Goal: Transaction & Acquisition: Purchase product/service

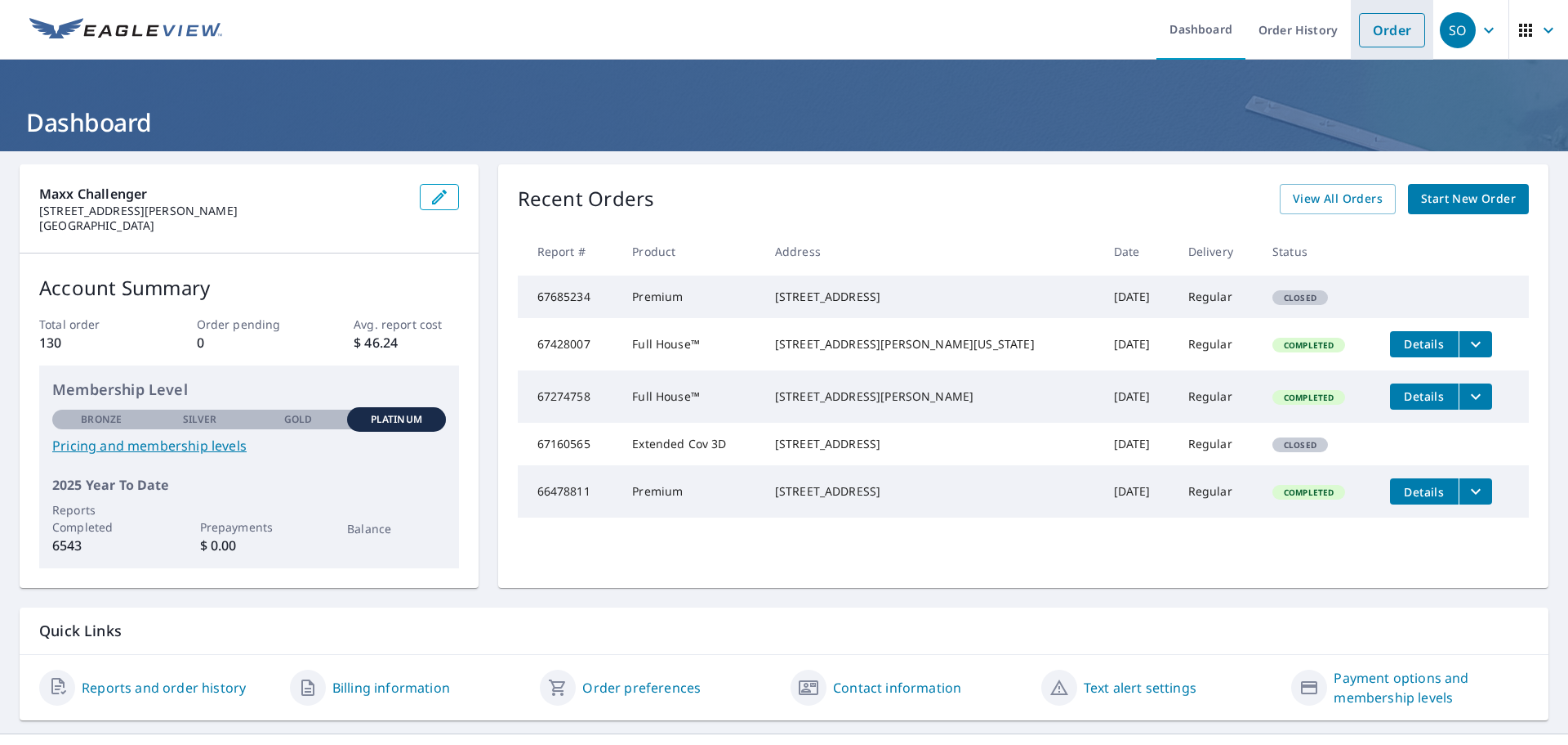
click at [1386, 36] on link "Order" at bounding box center [1391, 30] width 66 height 35
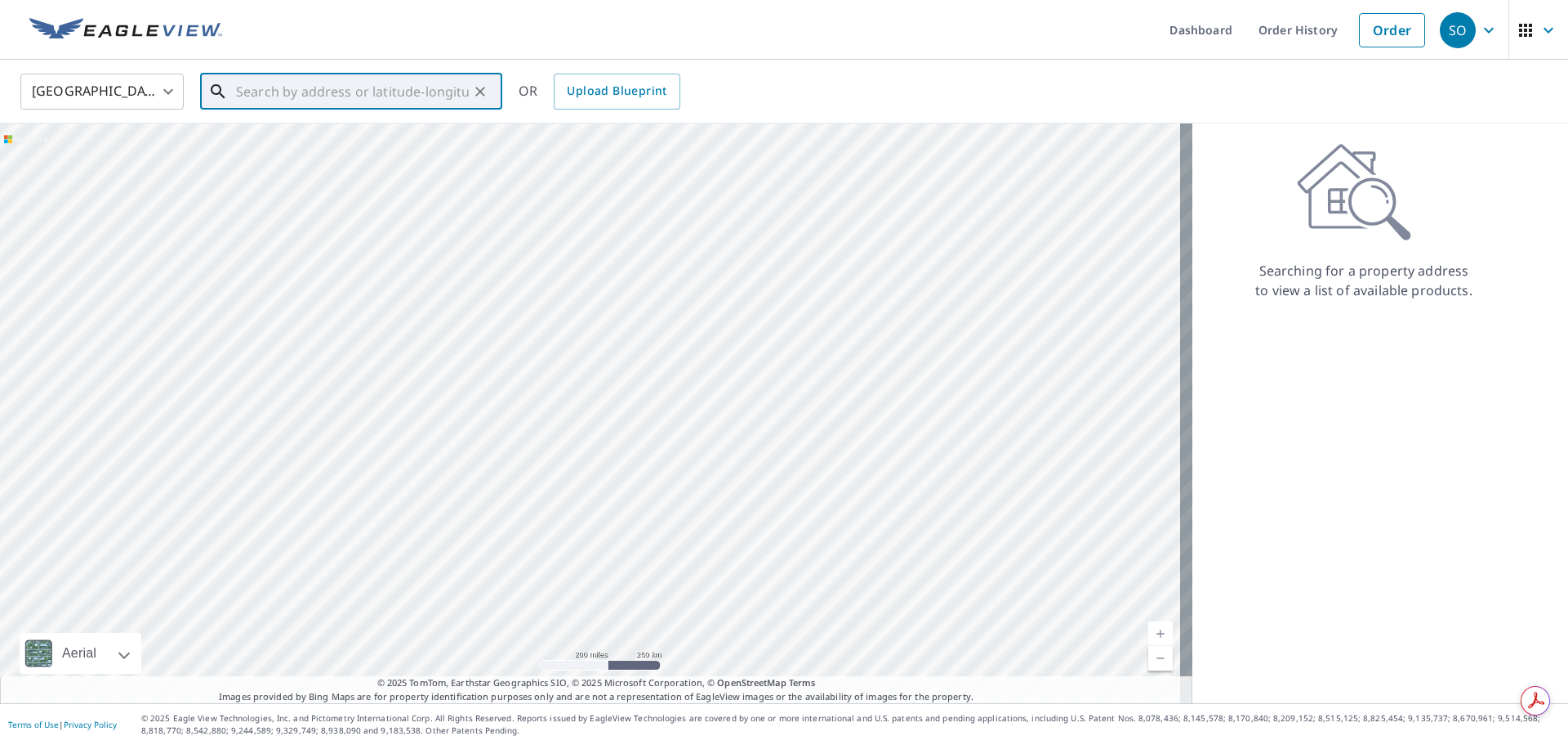
click at [398, 81] on input "text" at bounding box center [353, 91] width 233 height 45
paste input "[STREET_ADDRESS][US_STATE]"
click at [276, 155] on p "[US_STATE][GEOGRAPHIC_DATA]" at bounding box center [361, 157] width 257 height 17
type input "[STREET_ADDRESS][US_STATE]"
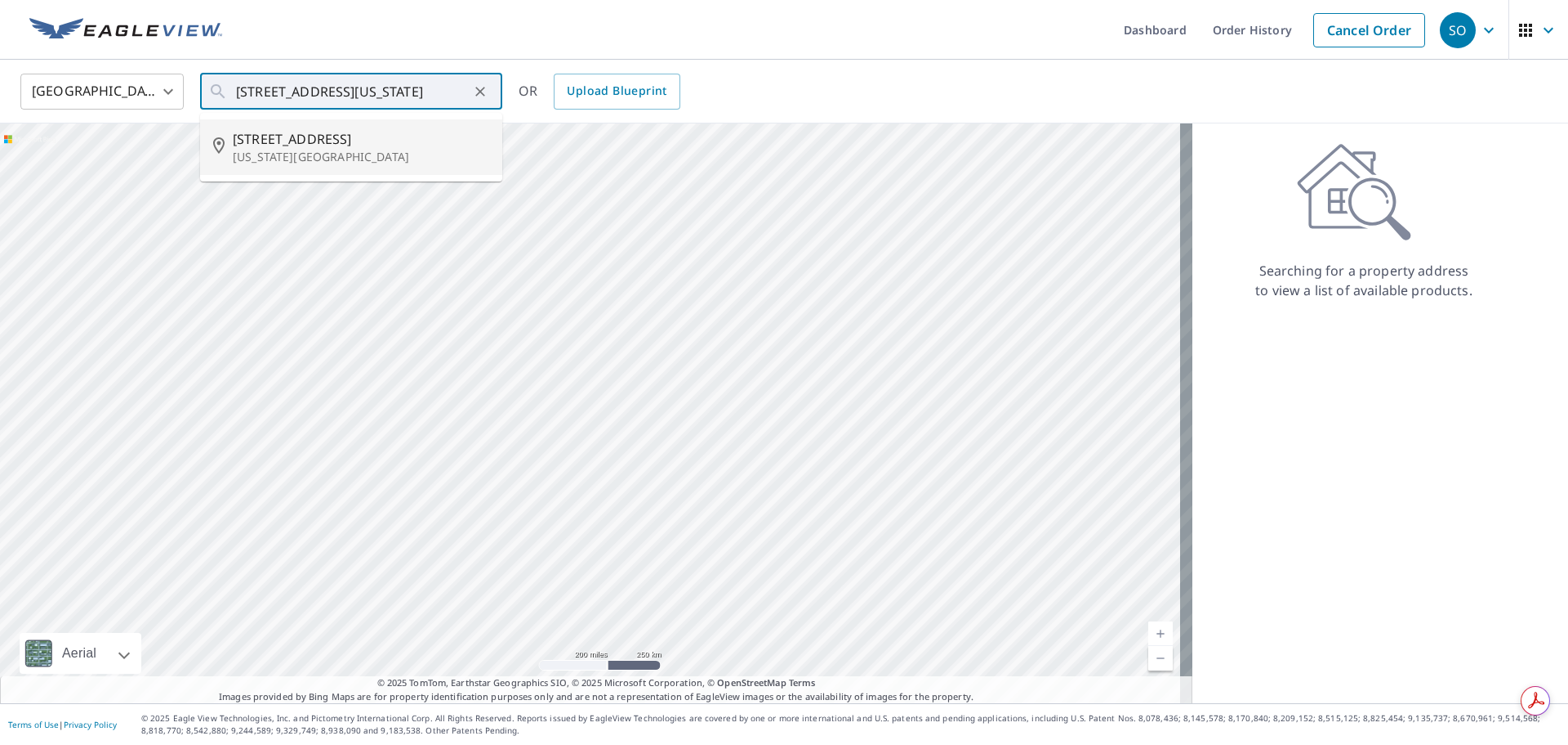
scroll to position [0, 0]
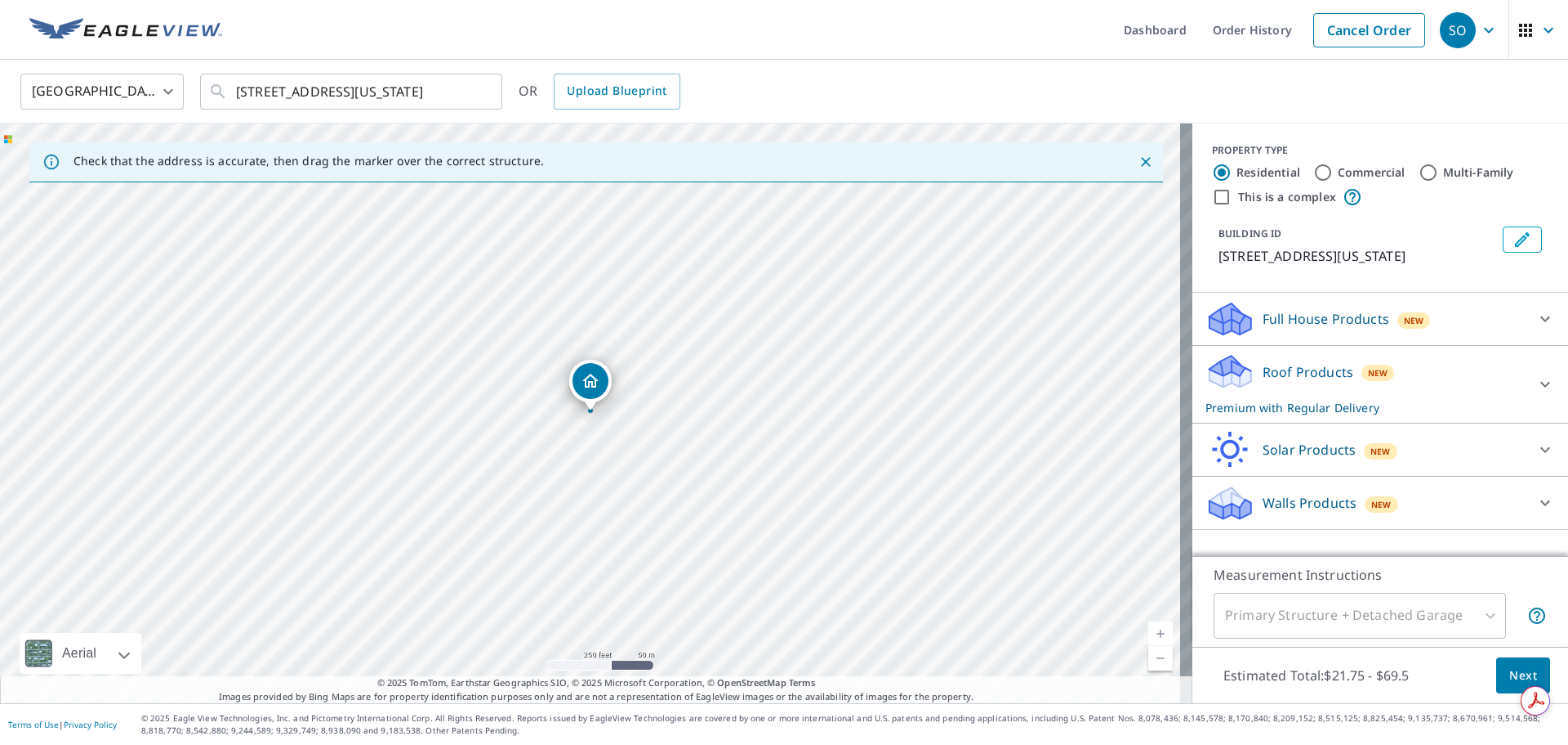
click at [588, 377] on icon "Dropped pin, building 1, Residential property, 308 SW 170th St Oklahoma City, O…" at bounding box center [590, 381] width 20 height 20
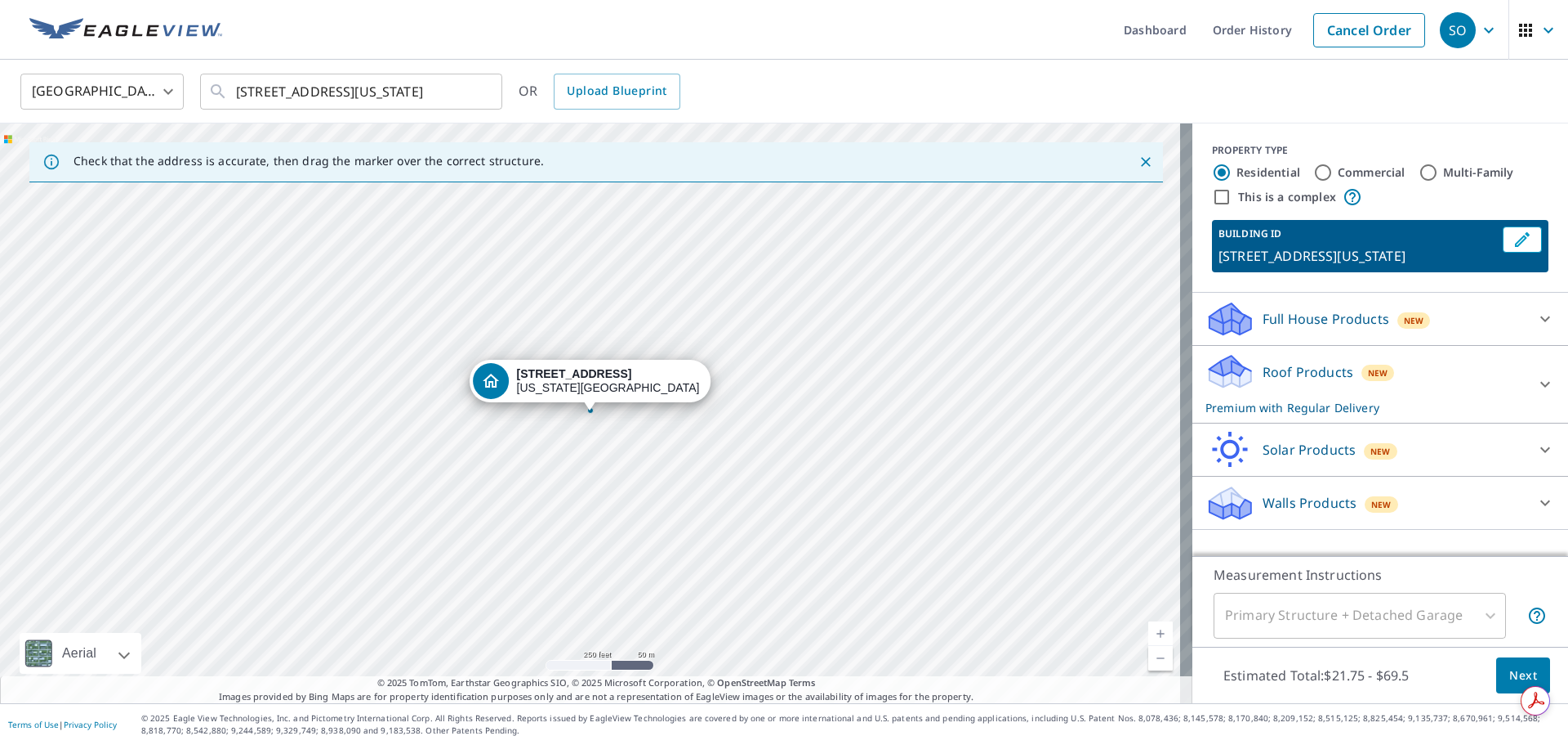
click at [1279, 106] on div "[GEOGRAPHIC_DATA] [GEOGRAPHIC_DATA] ​ [STREET_ADDRESS][US_STATE] ​ OR Upload Bl…" at bounding box center [778, 91] width 1540 height 39
click at [1463, 317] on div "Full House Products New" at bounding box center [1366, 319] width 320 height 39
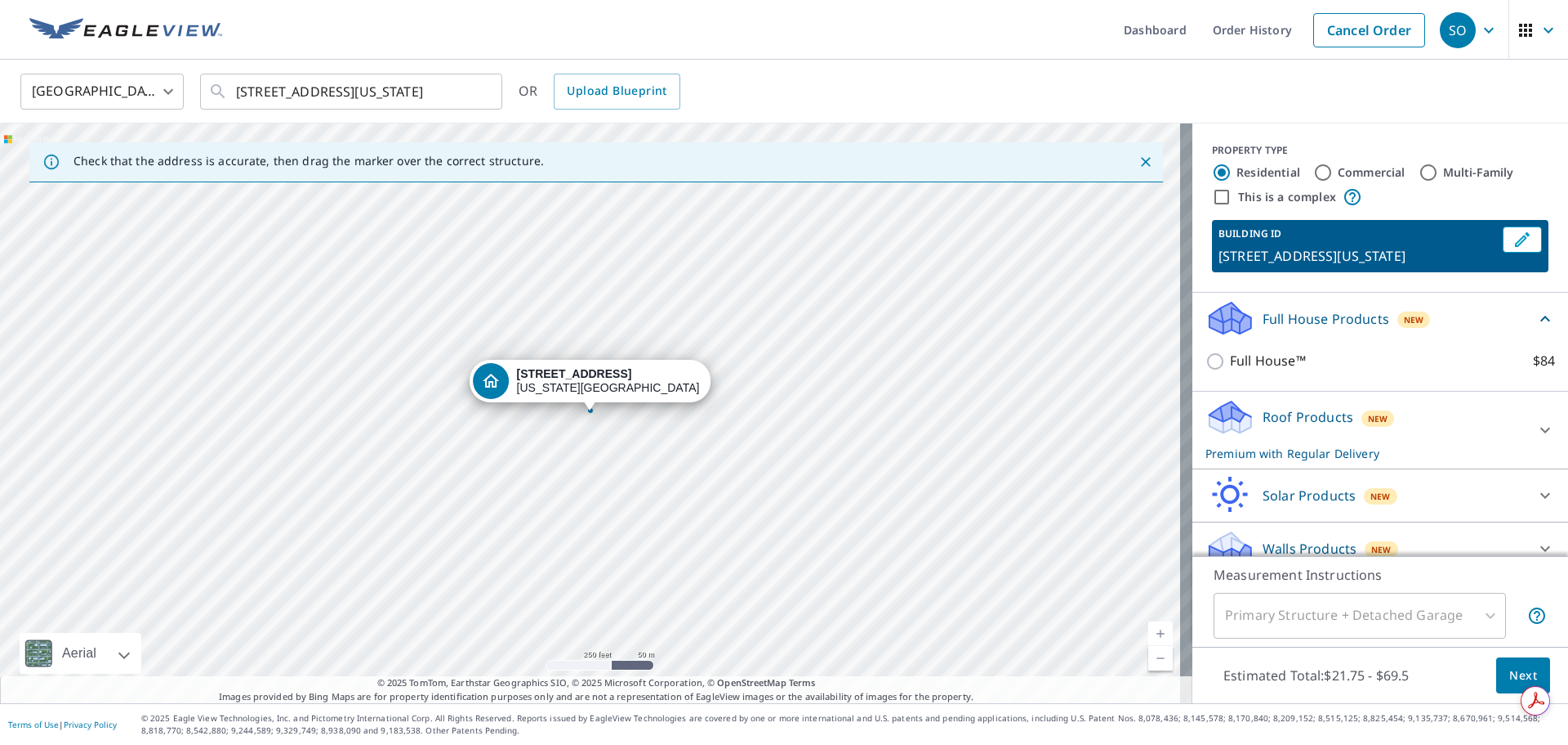
click at [1501, 338] on div "Full House Products New" at bounding box center [1371, 318] width 330 height 39
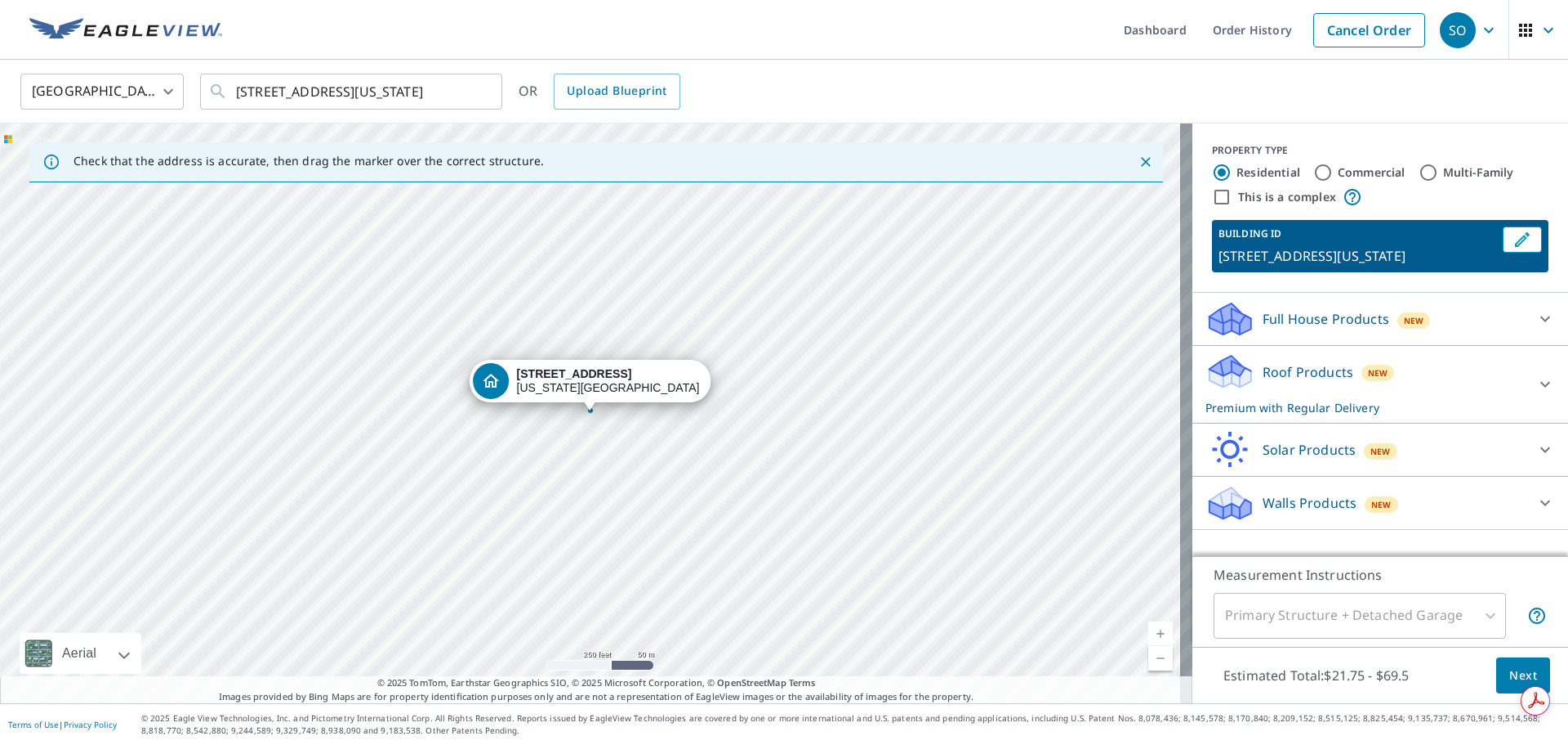
click at [1369, 378] on span "New" at bounding box center [1378, 372] width 21 height 13
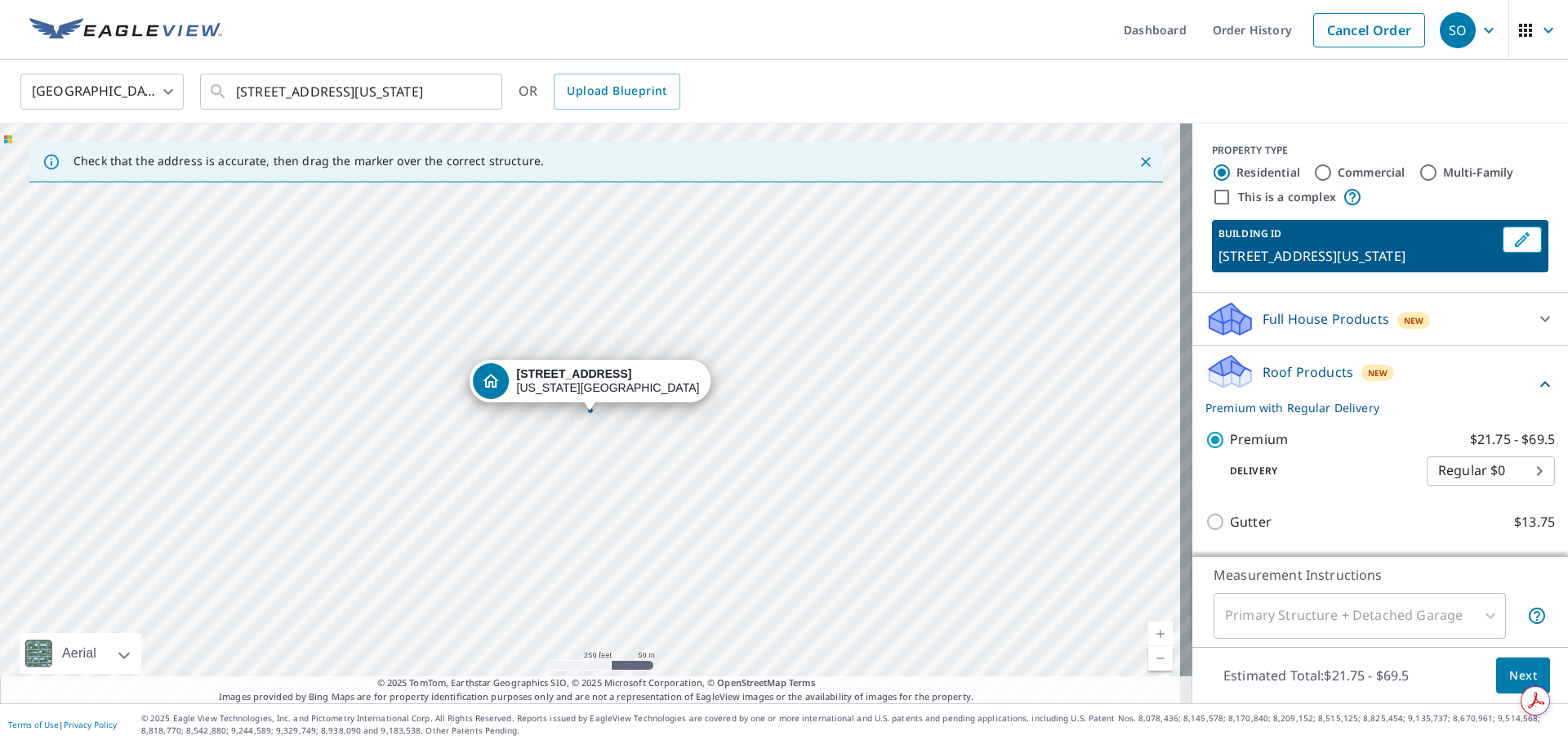
click at [1382, 394] on div "Roof Products New Premium with Regular Delivery" at bounding box center [1371, 384] width 330 height 64
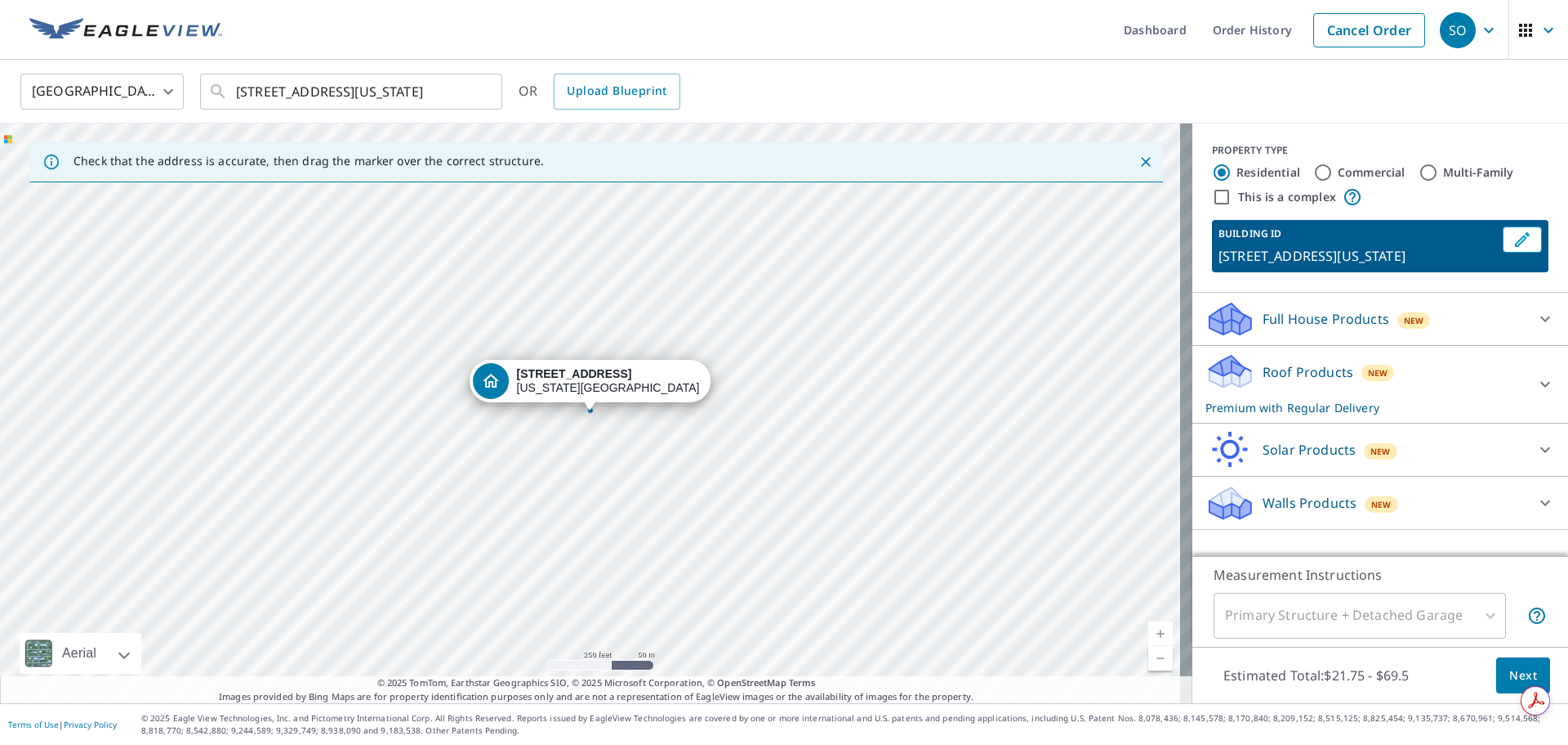
click at [1290, 382] on div "Roof Products New Premium with Regular Delivery" at bounding box center [1366, 384] width 320 height 64
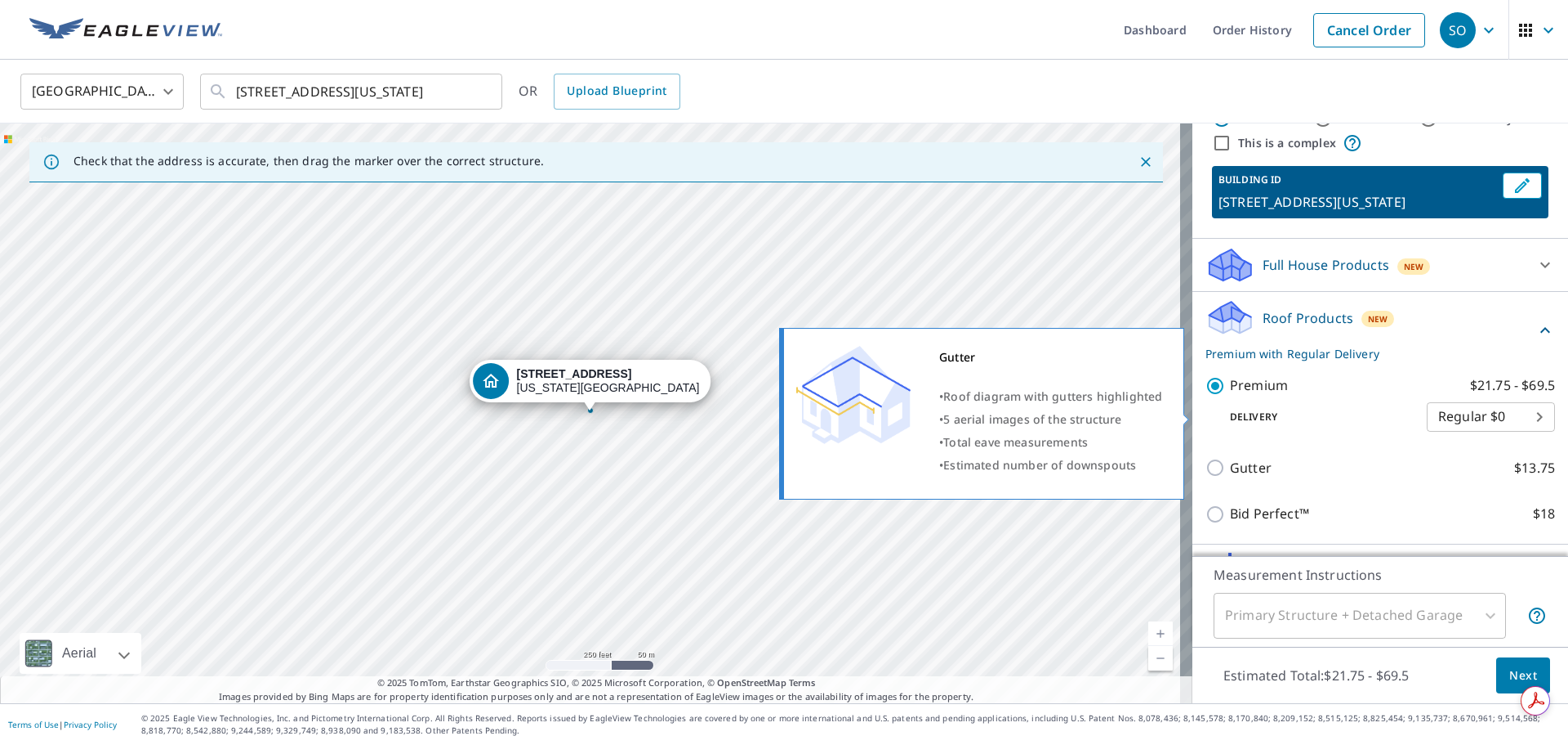
scroll to position [163, 0]
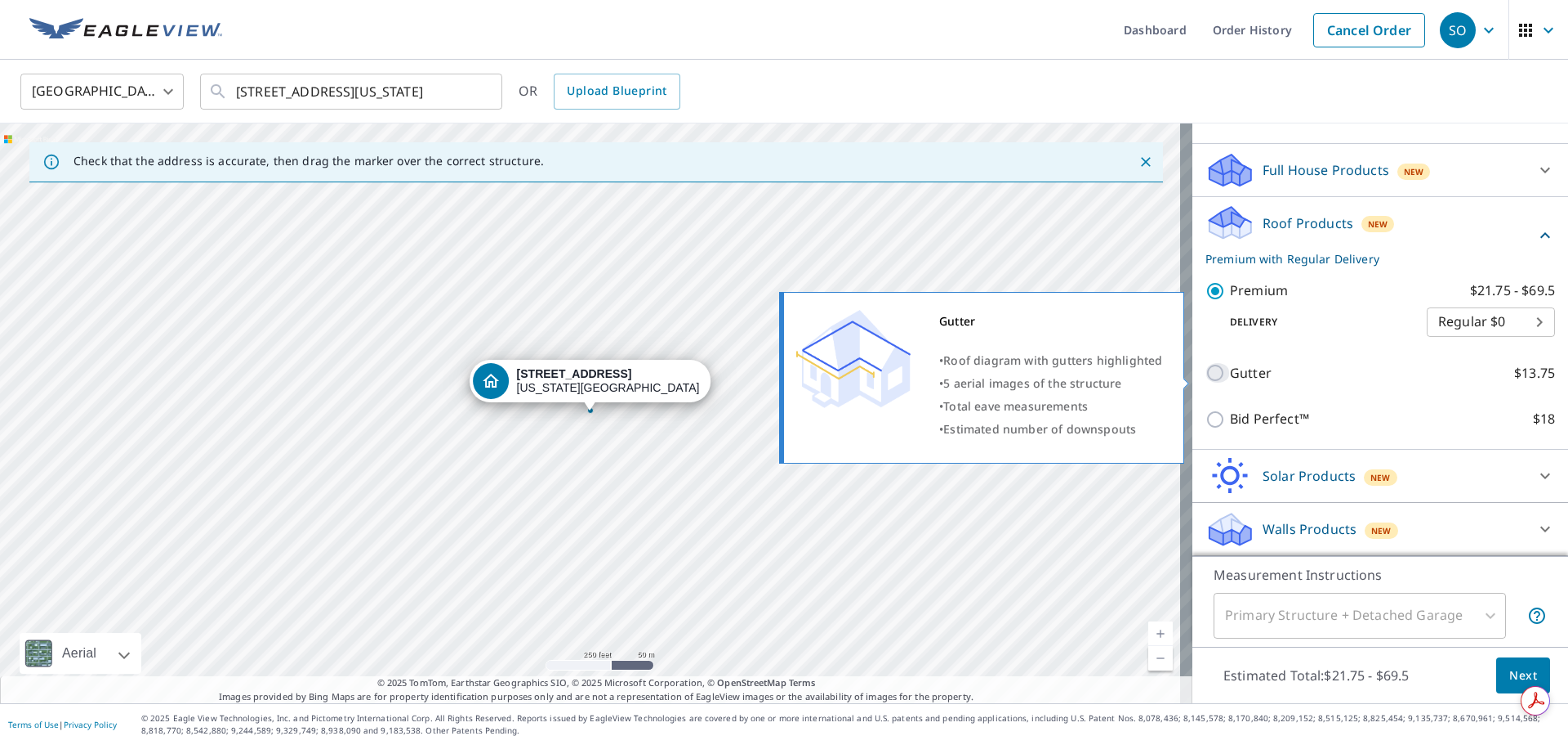
click at [1206, 382] on input "Gutter $13.75" at bounding box center [1217, 372] width 25 height 20
checkbox input "true"
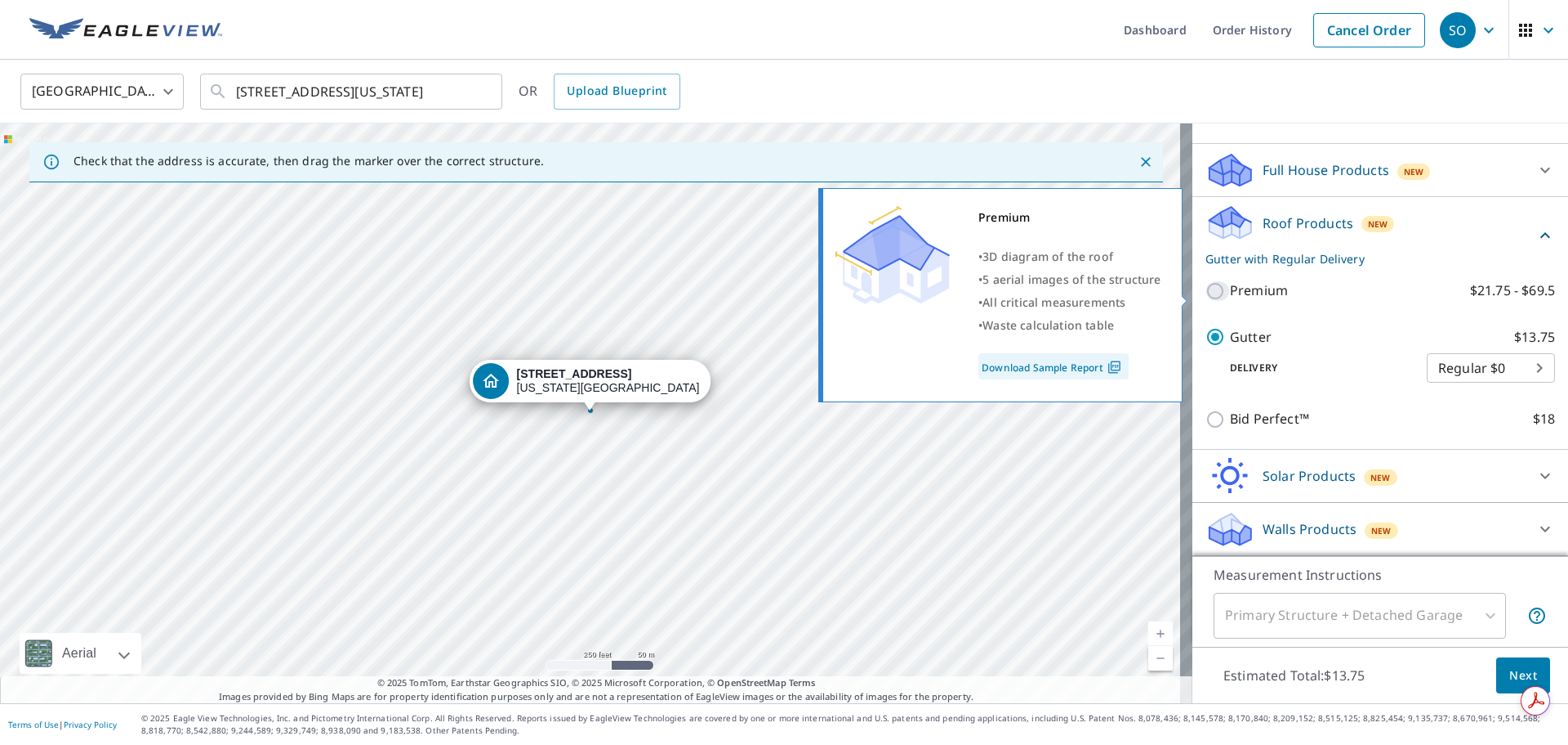
click at [1206, 296] on input "Premium $21.75 - $69.5" at bounding box center [1217, 291] width 25 height 20
checkbox input "true"
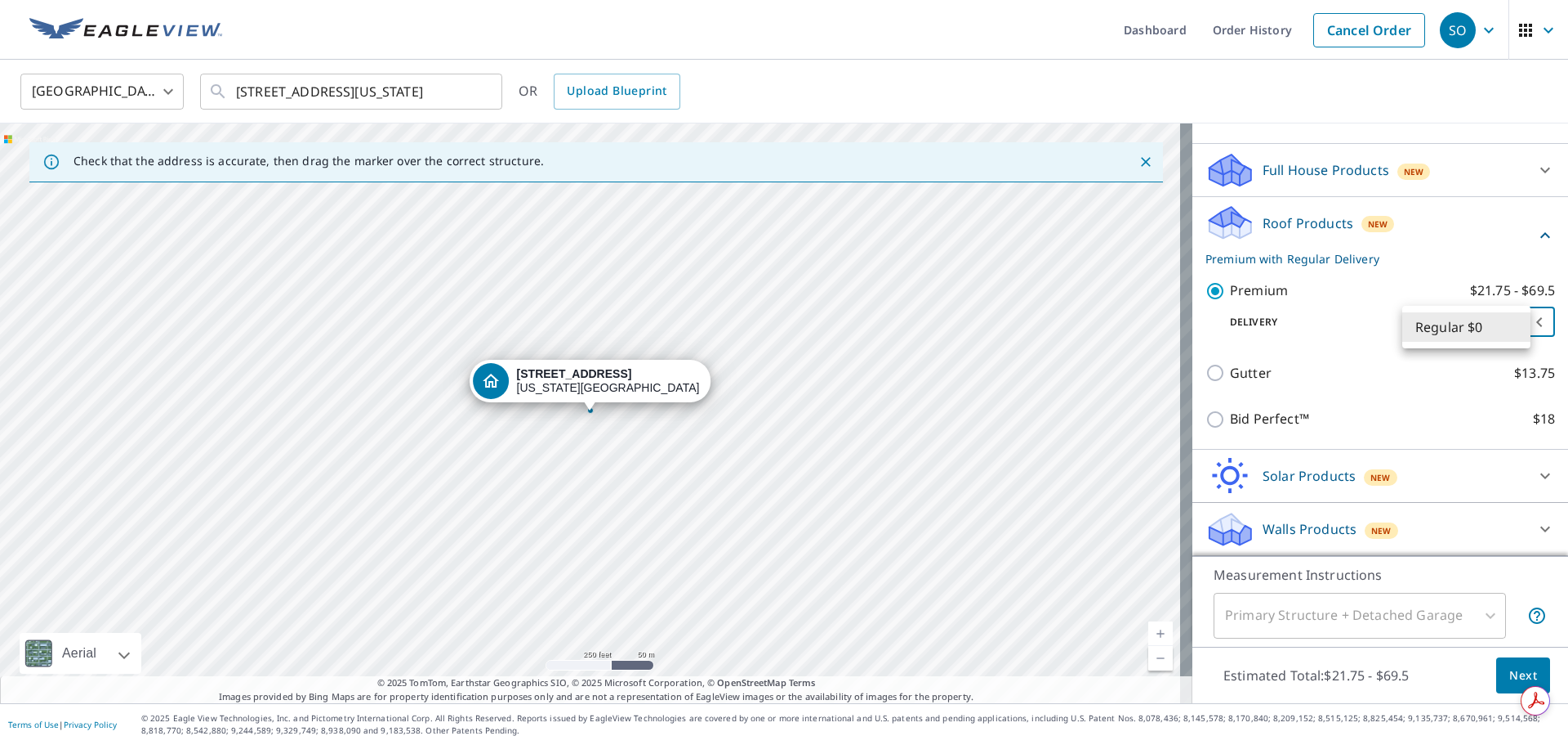
click at [1515, 327] on body "SO SO Dashboard Order History Cancel Order SO United States [GEOGRAPHIC_DATA] ​…" at bounding box center [784, 372] width 1568 height 745
click at [1518, 330] on li "Regular $0" at bounding box center [1466, 327] width 128 height 30
click at [1524, 327] on body "SO SO Dashboard Order History Cancel Order SO United States [GEOGRAPHIC_DATA] ​…" at bounding box center [784, 372] width 1568 height 745
click at [1524, 327] on li "Regular $0" at bounding box center [1466, 327] width 128 height 30
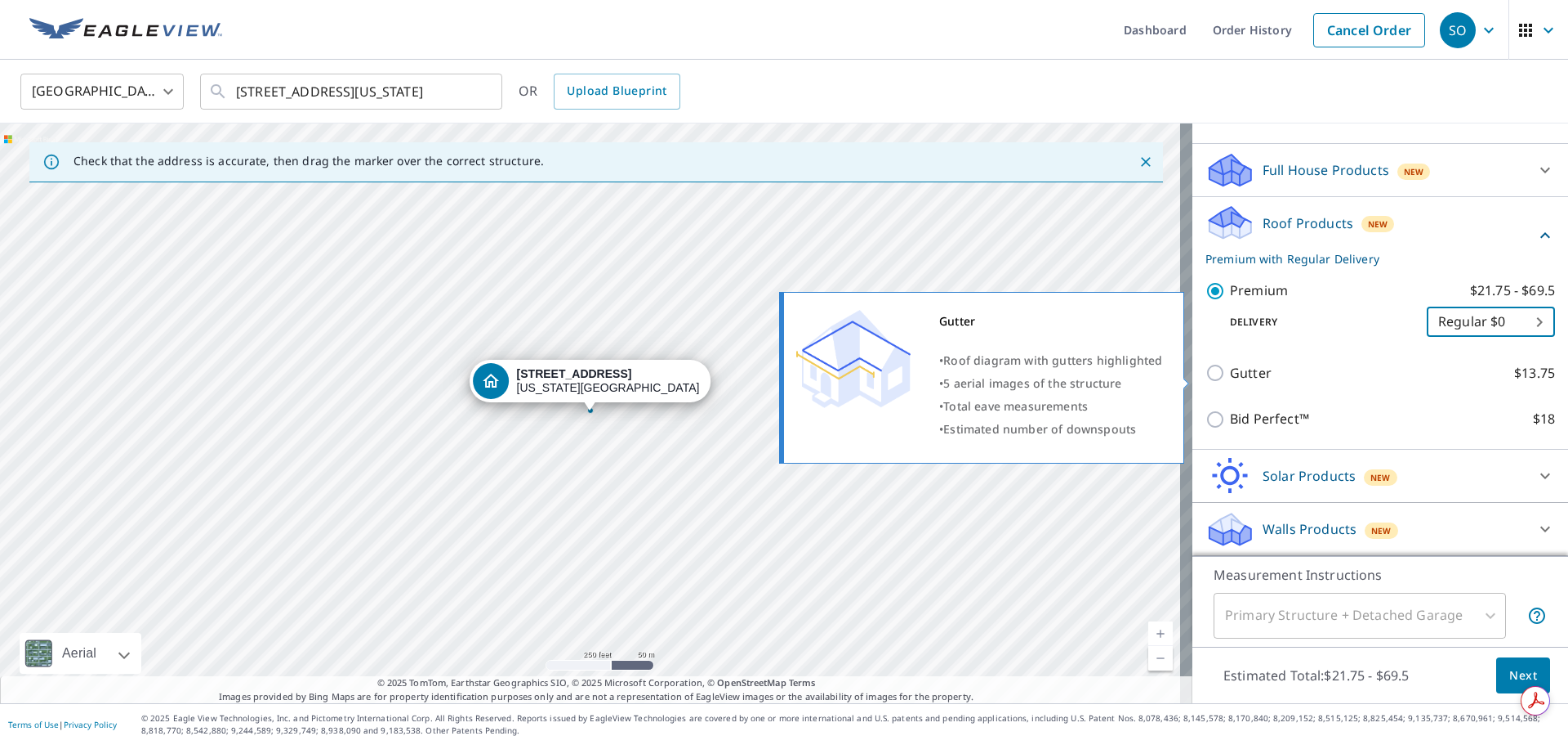
click at [1208, 370] on input "Gutter $13.75" at bounding box center [1217, 372] width 25 height 20
checkbox input "true"
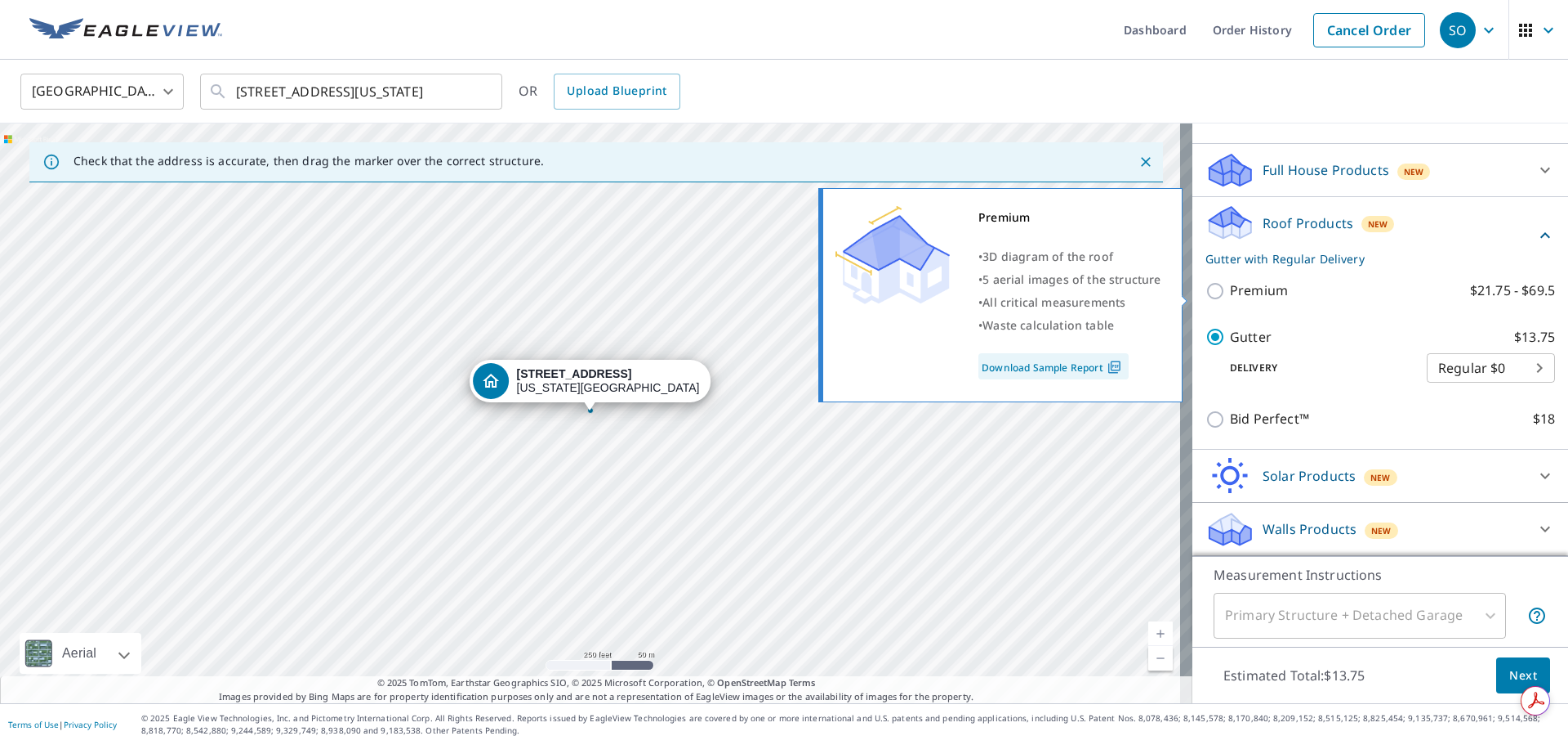
click at [1206, 295] on input "Premium $21.75 - $69.5" at bounding box center [1217, 291] width 25 height 20
checkbox input "true"
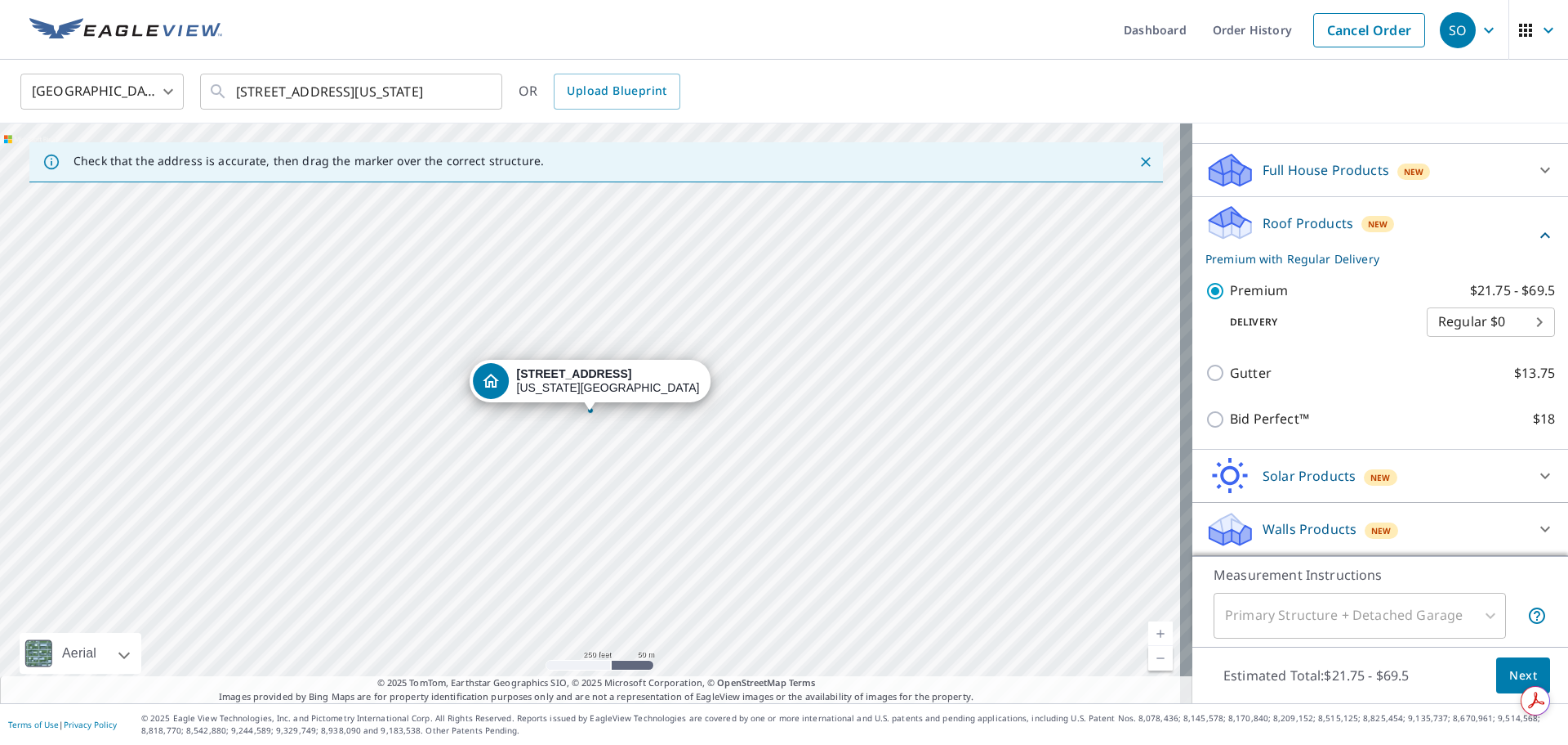
scroll to position [168, 0]
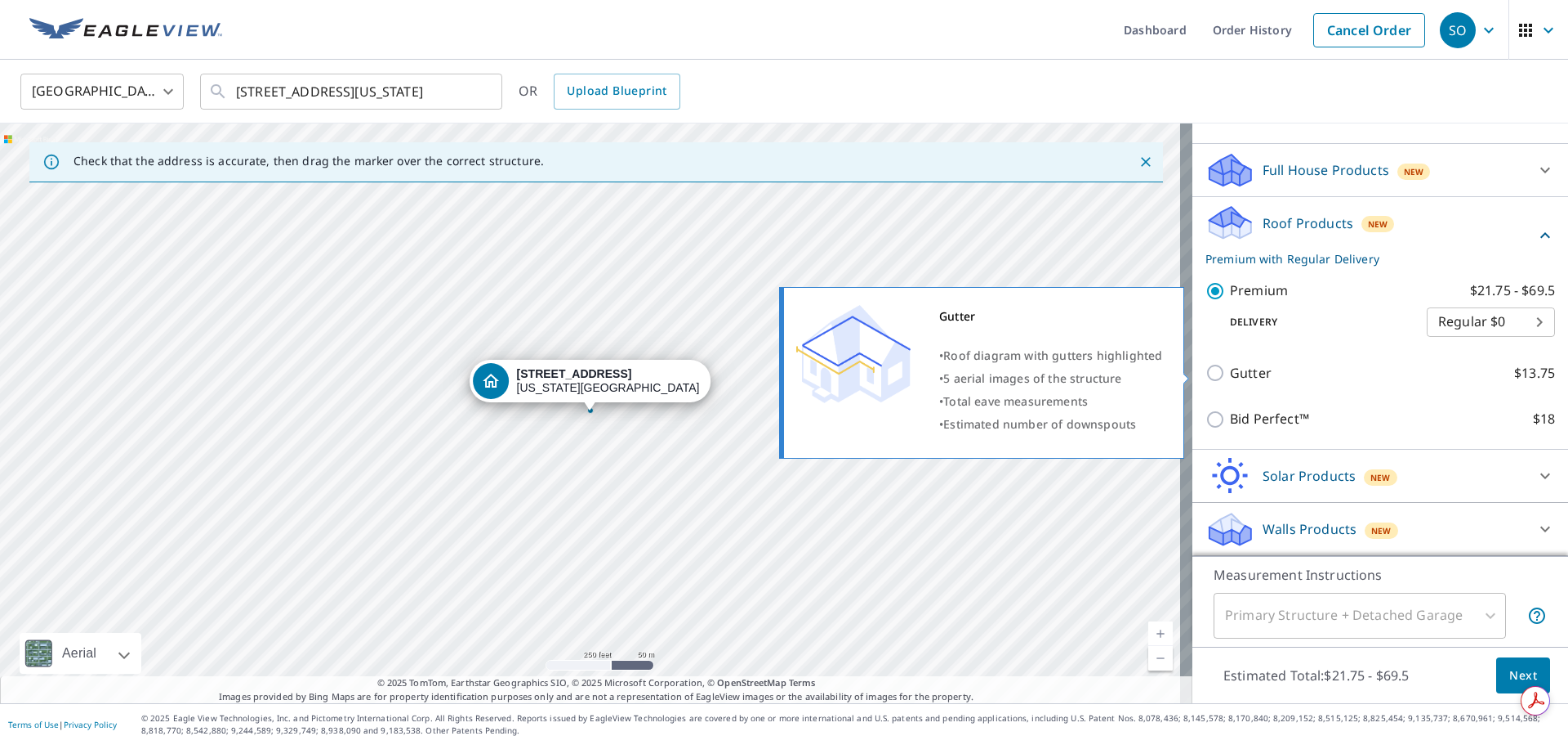
click at [1235, 364] on p "Gutter" at bounding box center [1251, 372] width 41 height 21
click at [1230, 364] on input "Gutter $13.75" at bounding box center [1217, 372] width 25 height 20
checkbox input "true"
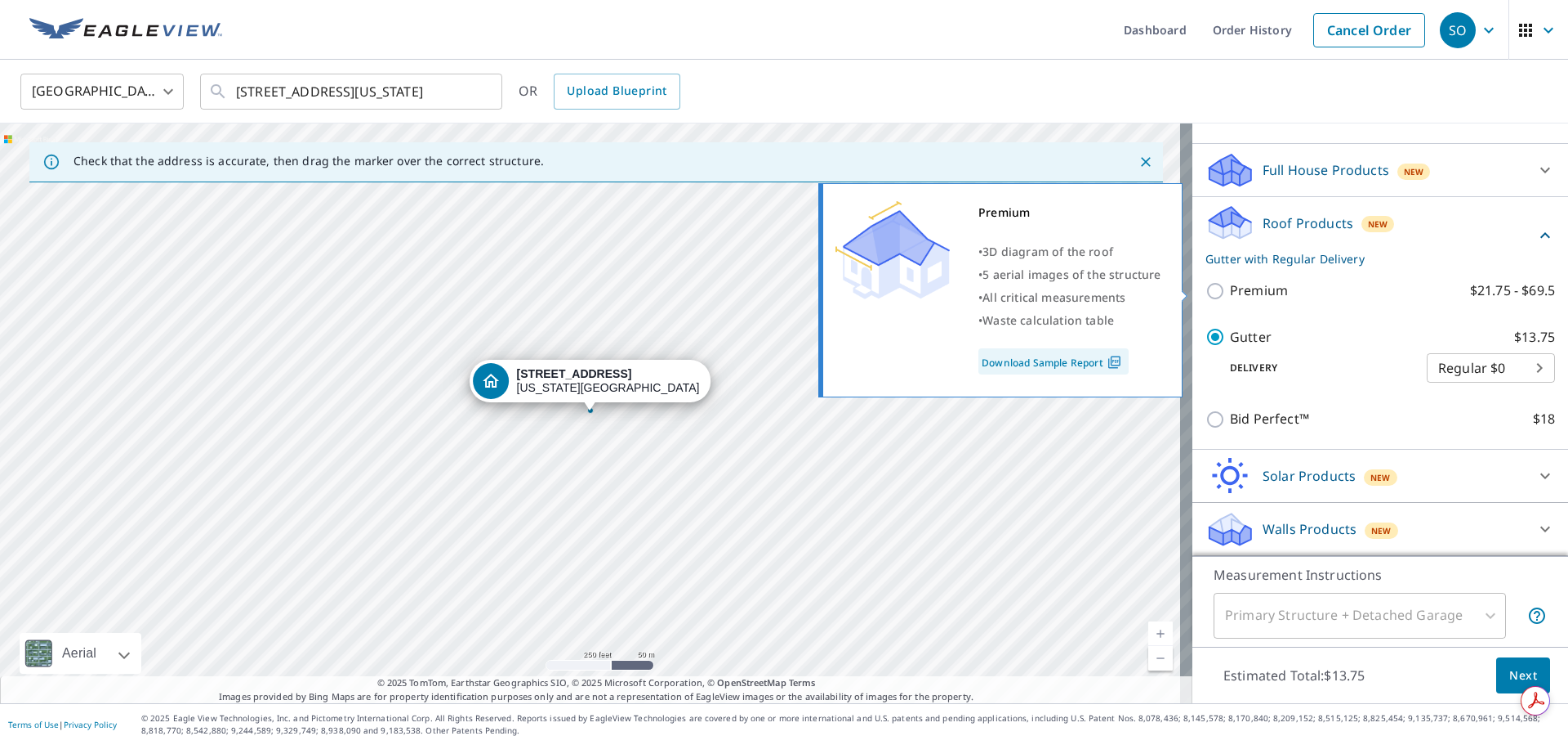
click at [1206, 282] on input "Premium $21.75 - $69.5" at bounding box center [1217, 291] width 25 height 20
checkbox input "true"
checkbox input "false"
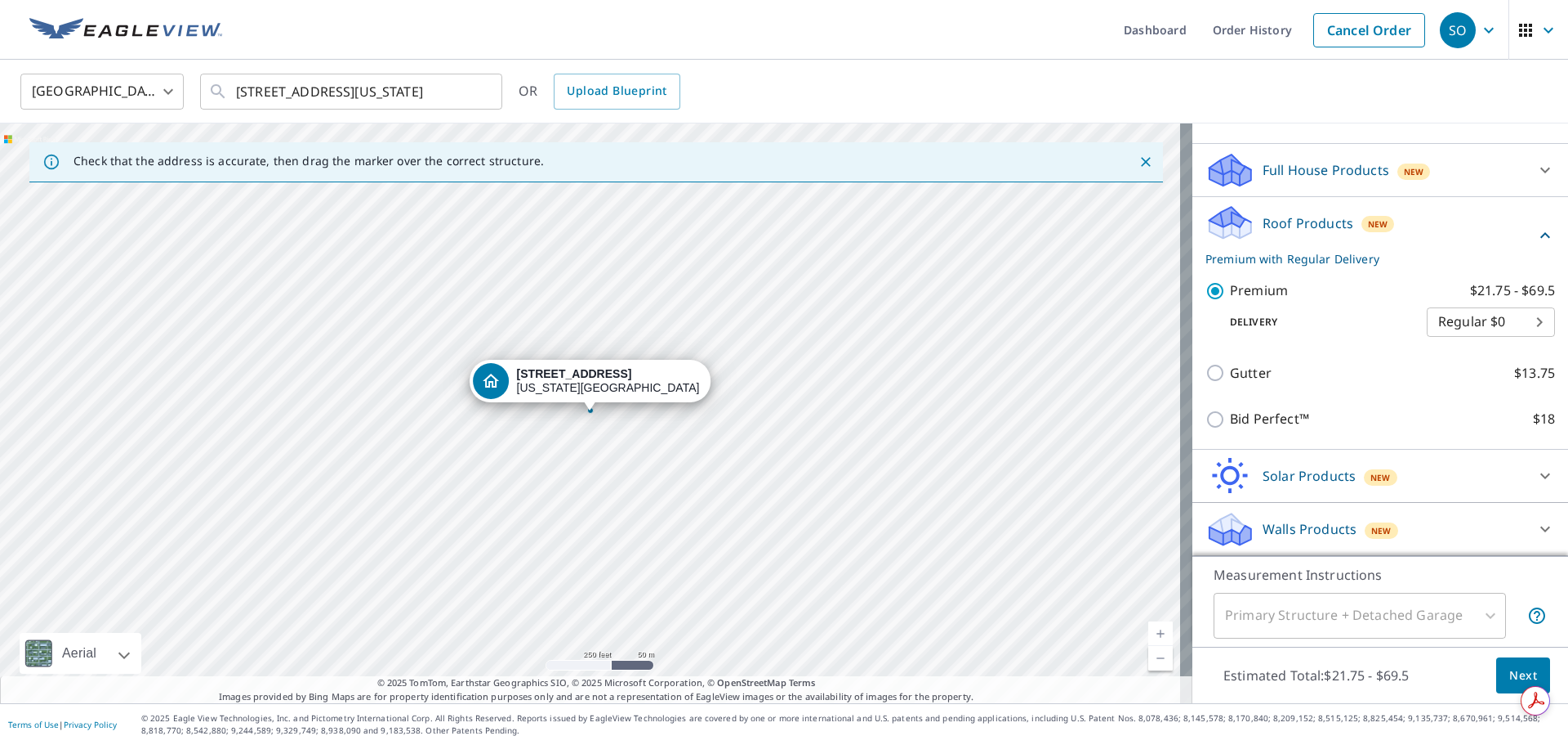
click at [1393, 601] on div "Primary Structure + Detached Garage" at bounding box center [1360, 616] width 292 height 45
click at [1300, 617] on div "Primary Structure + Detached Garage" at bounding box center [1360, 616] width 292 height 45
click at [1463, 459] on div "Solar Products New" at bounding box center [1366, 475] width 320 height 39
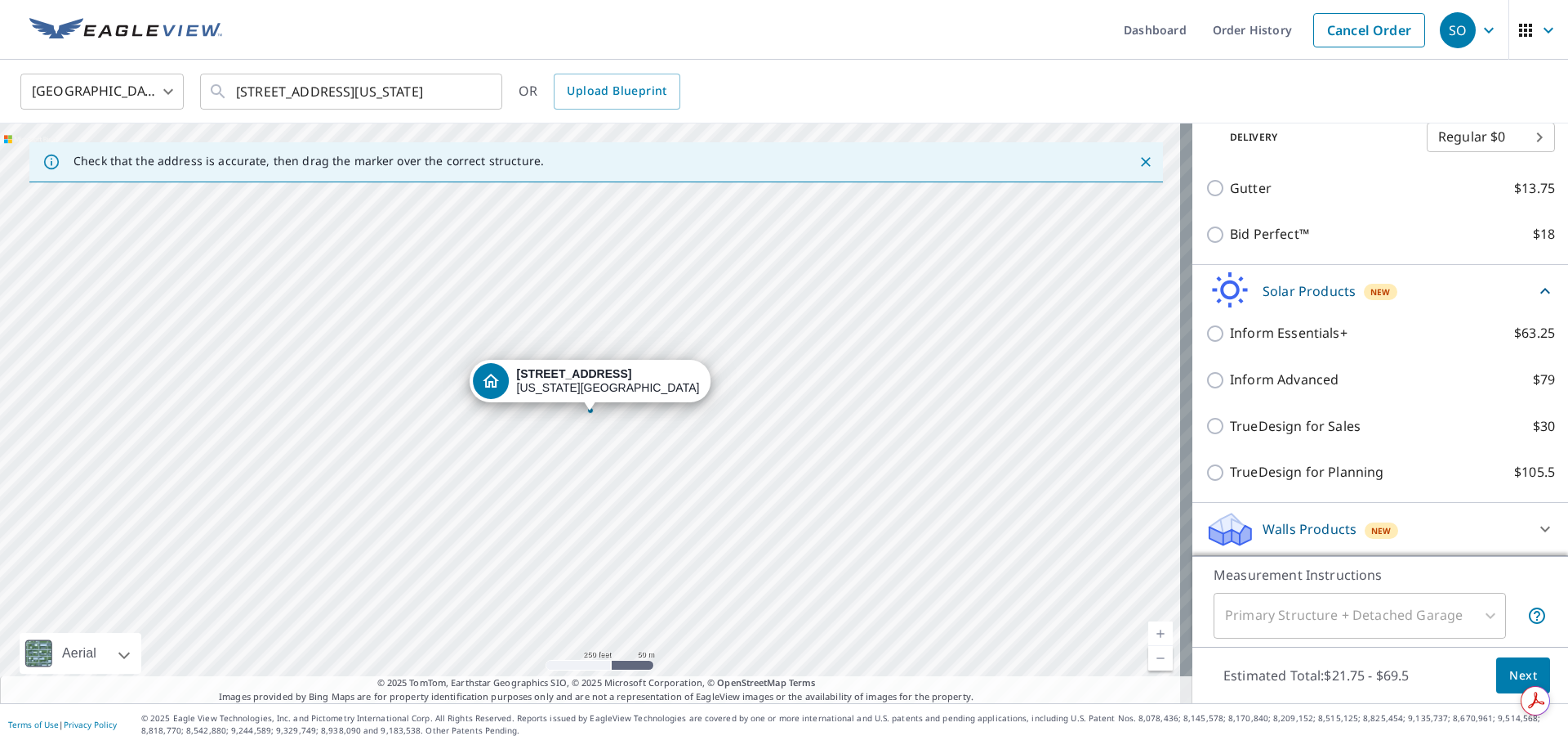
scroll to position [353, 0]
click at [1484, 288] on div "Solar Products New" at bounding box center [1371, 290] width 330 height 39
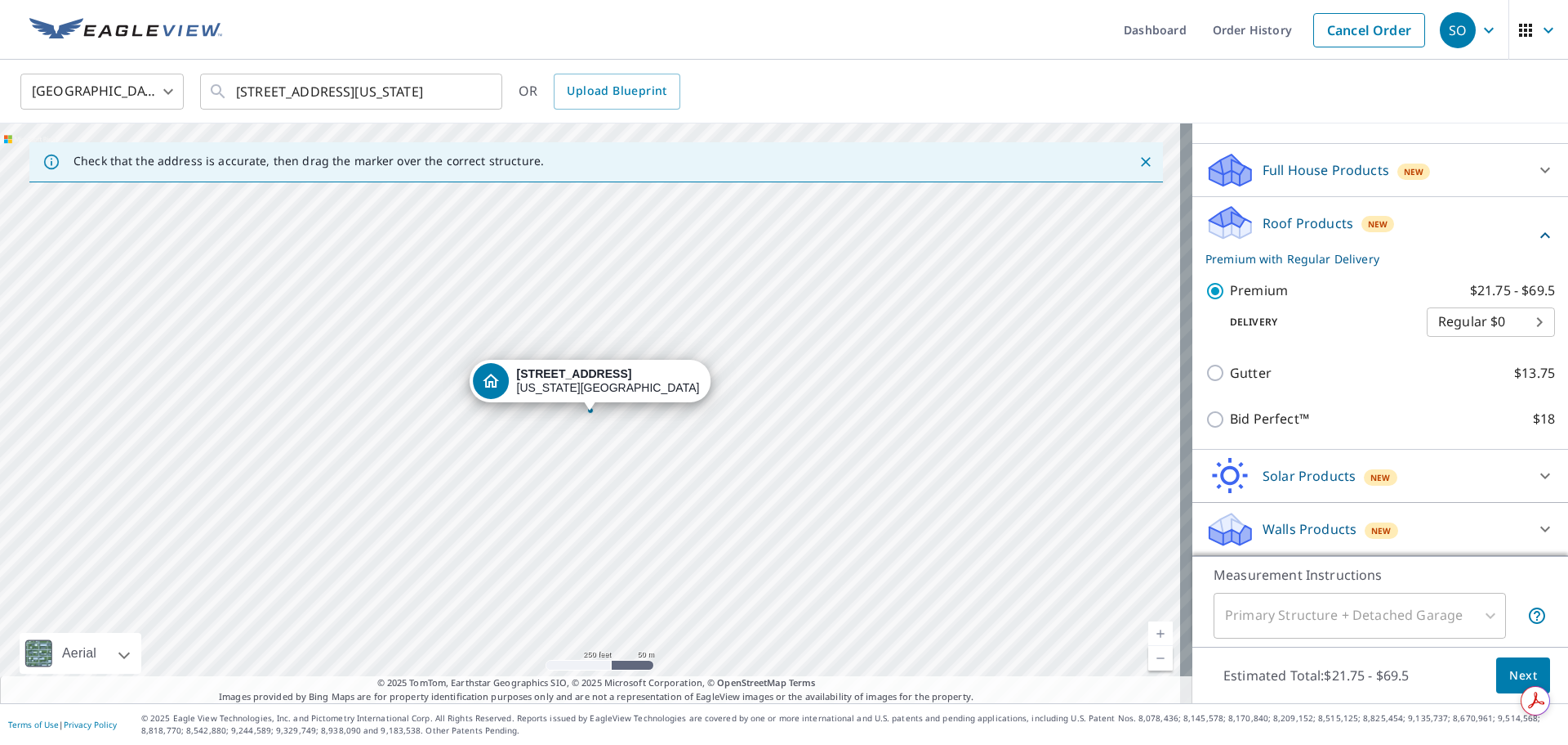
scroll to position [168, 0]
click at [1459, 529] on div "Walls Products New" at bounding box center [1366, 529] width 320 height 39
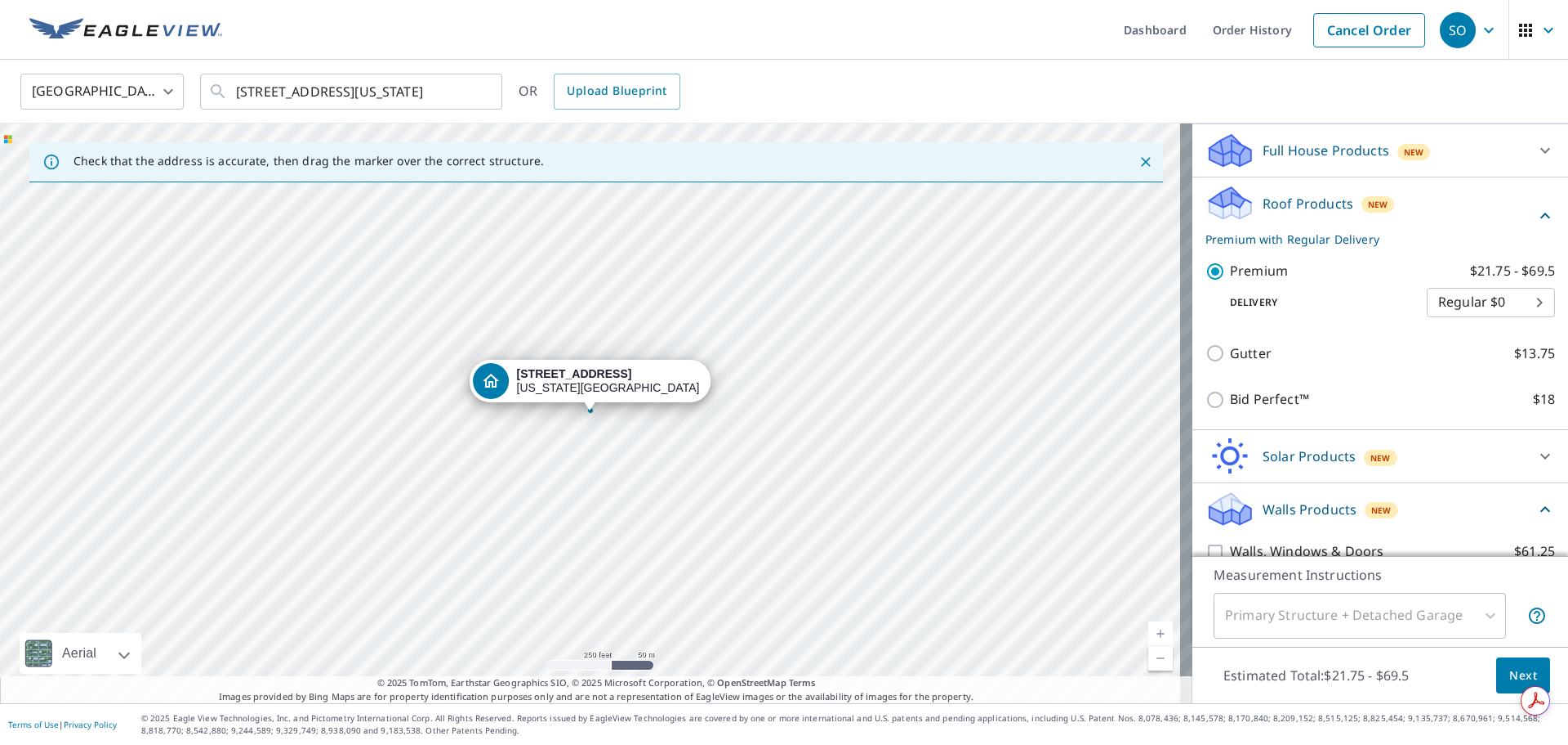
scroll to position [261, 0]
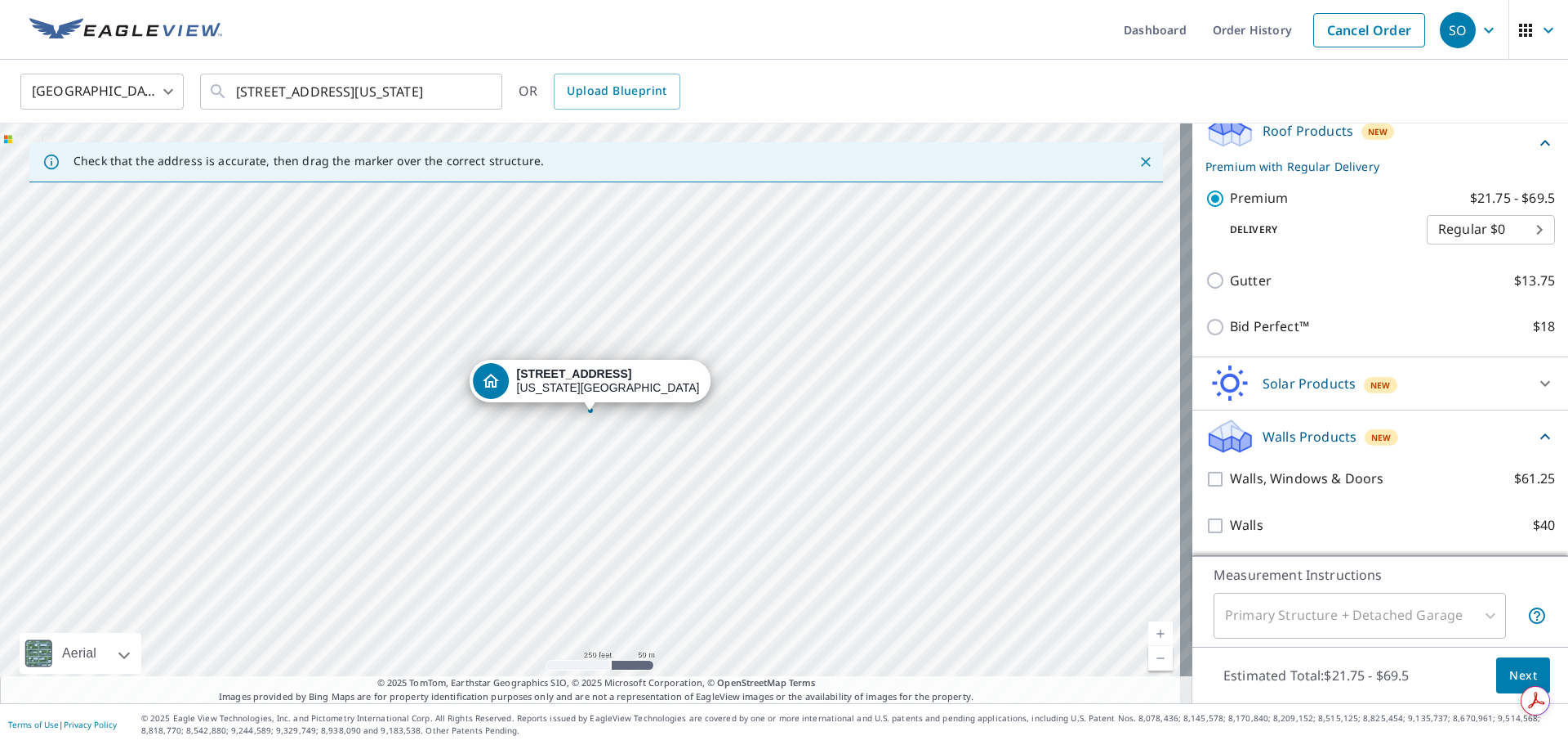
click at [1447, 429] on div "Walls Products New" at bounding box center [1371, 436] width 330 height 39
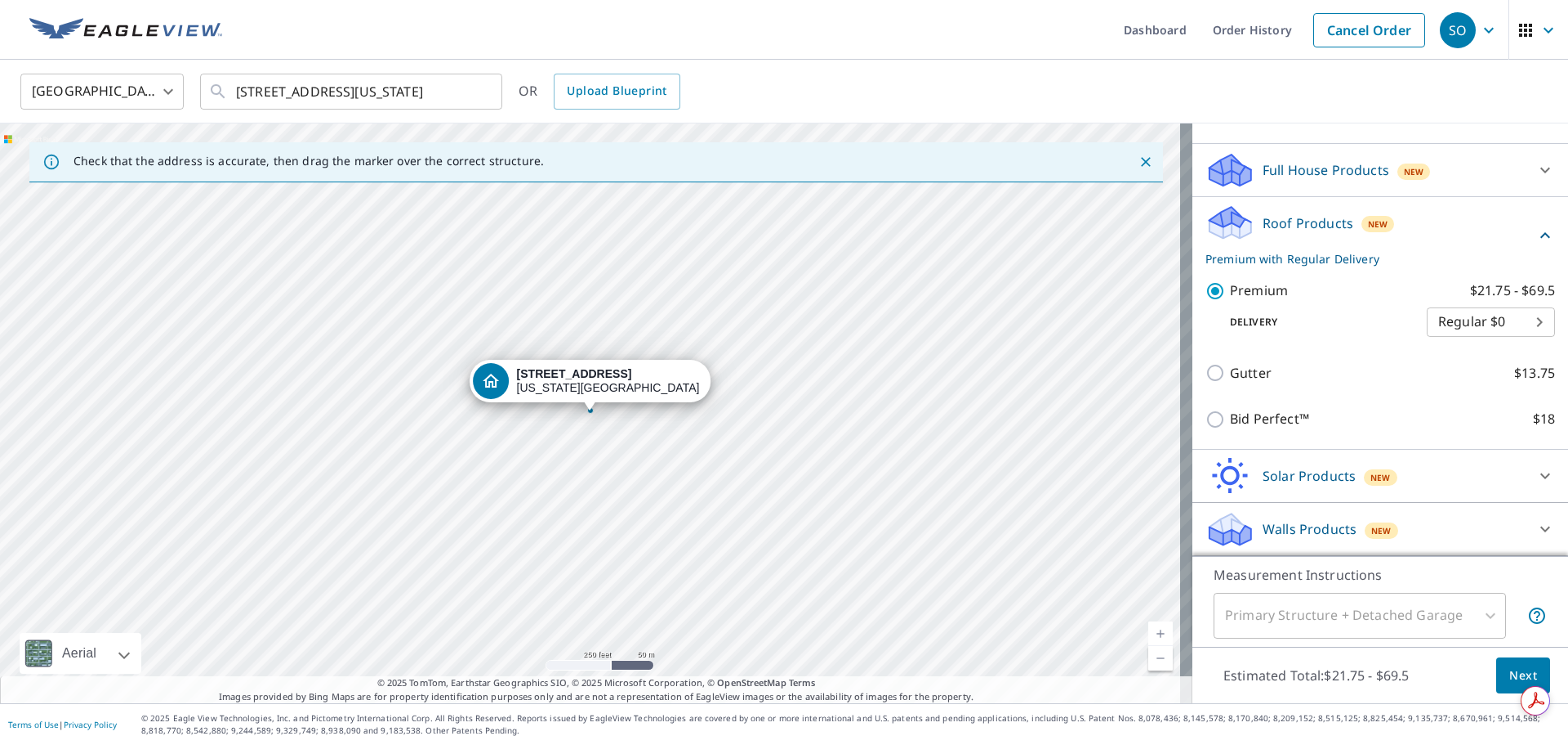
scroll to position [168, 0]
click at [1510, 683] on span "Next" at bounding box center [1524, 675] width 28 height 21
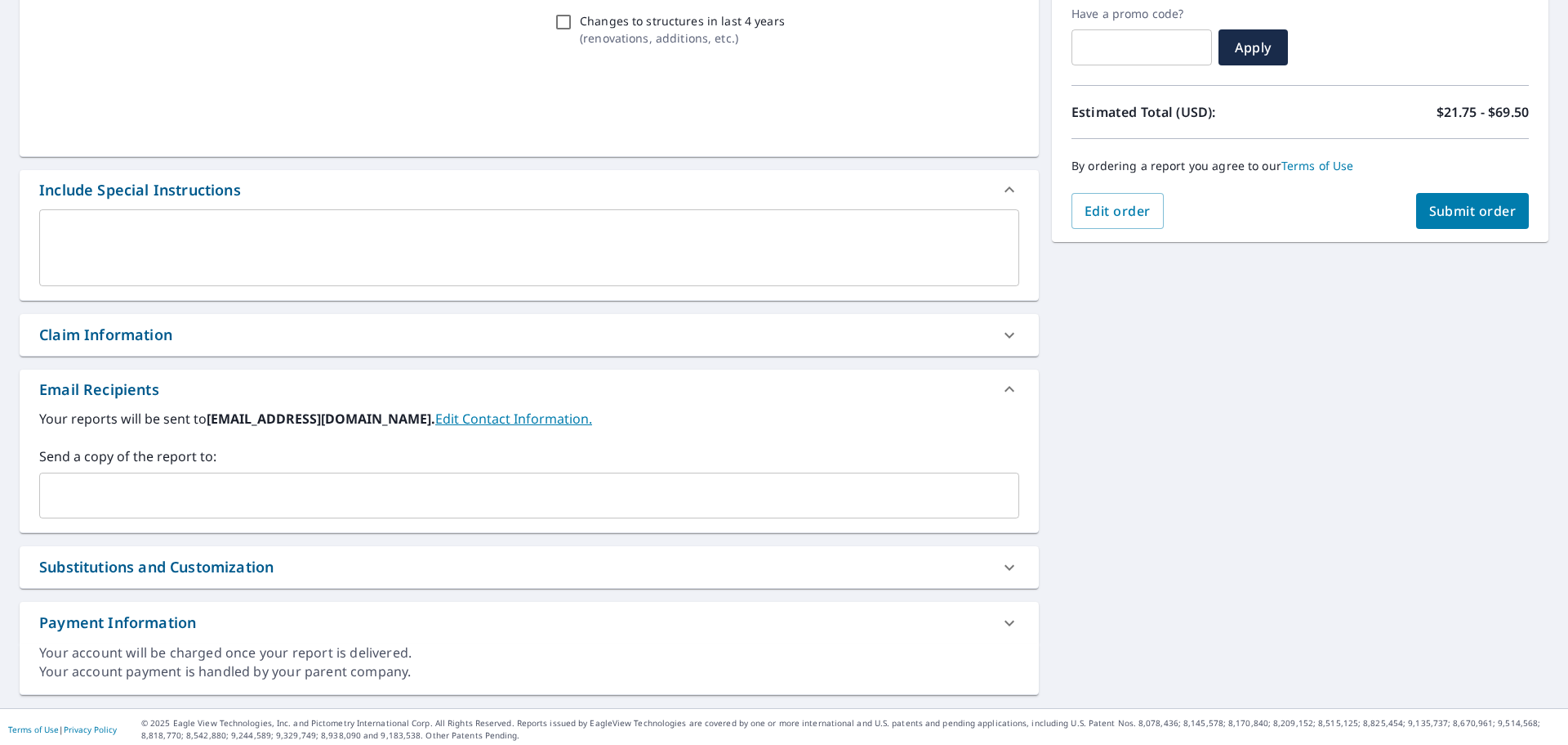
scroll to position [285, 0]
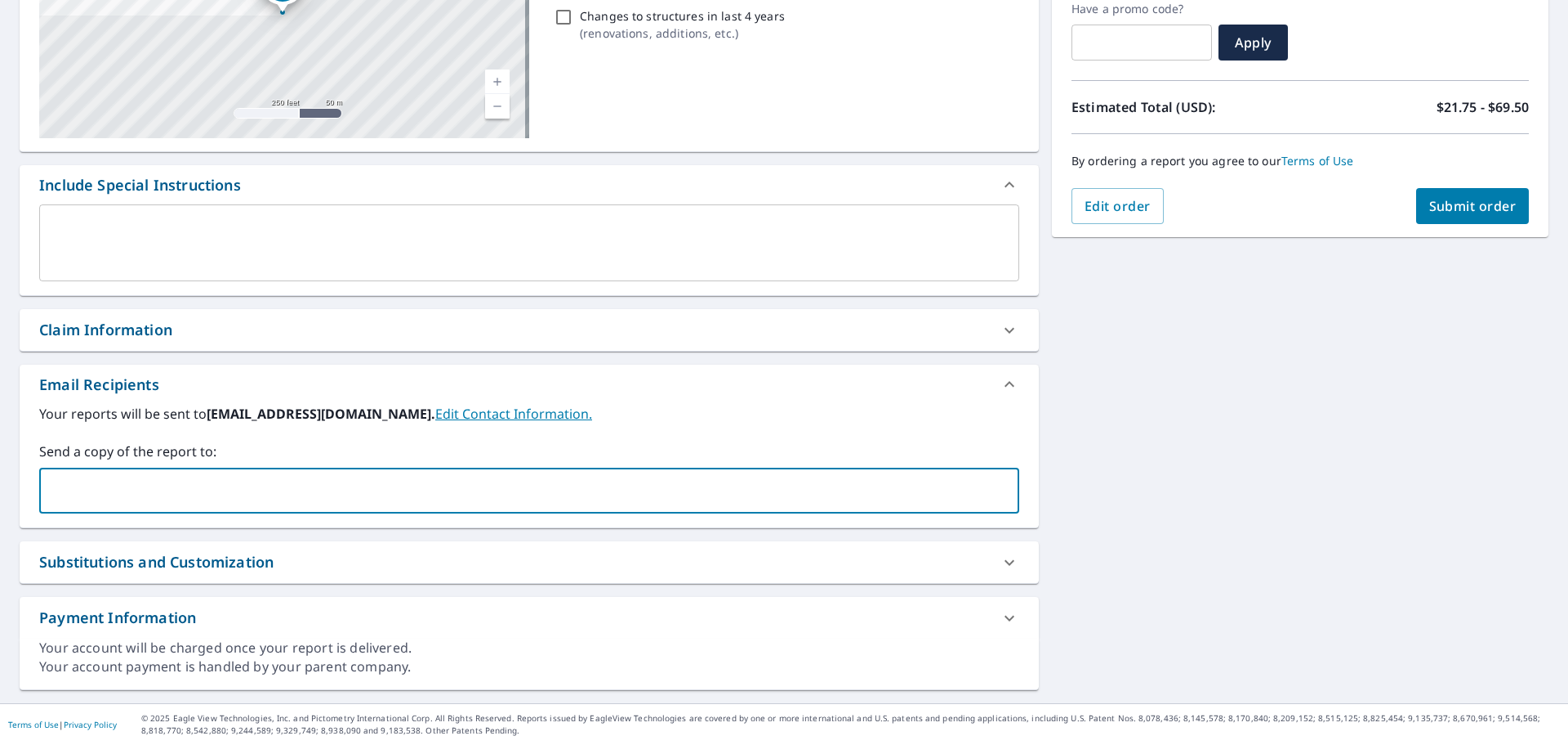
click at [272, 492] on input "text" at bounding box center [516, 490] width 941 height 31
type input "[PERSON_NAME][EMAIL_ADDRESS][DOMAIN_NAME]"
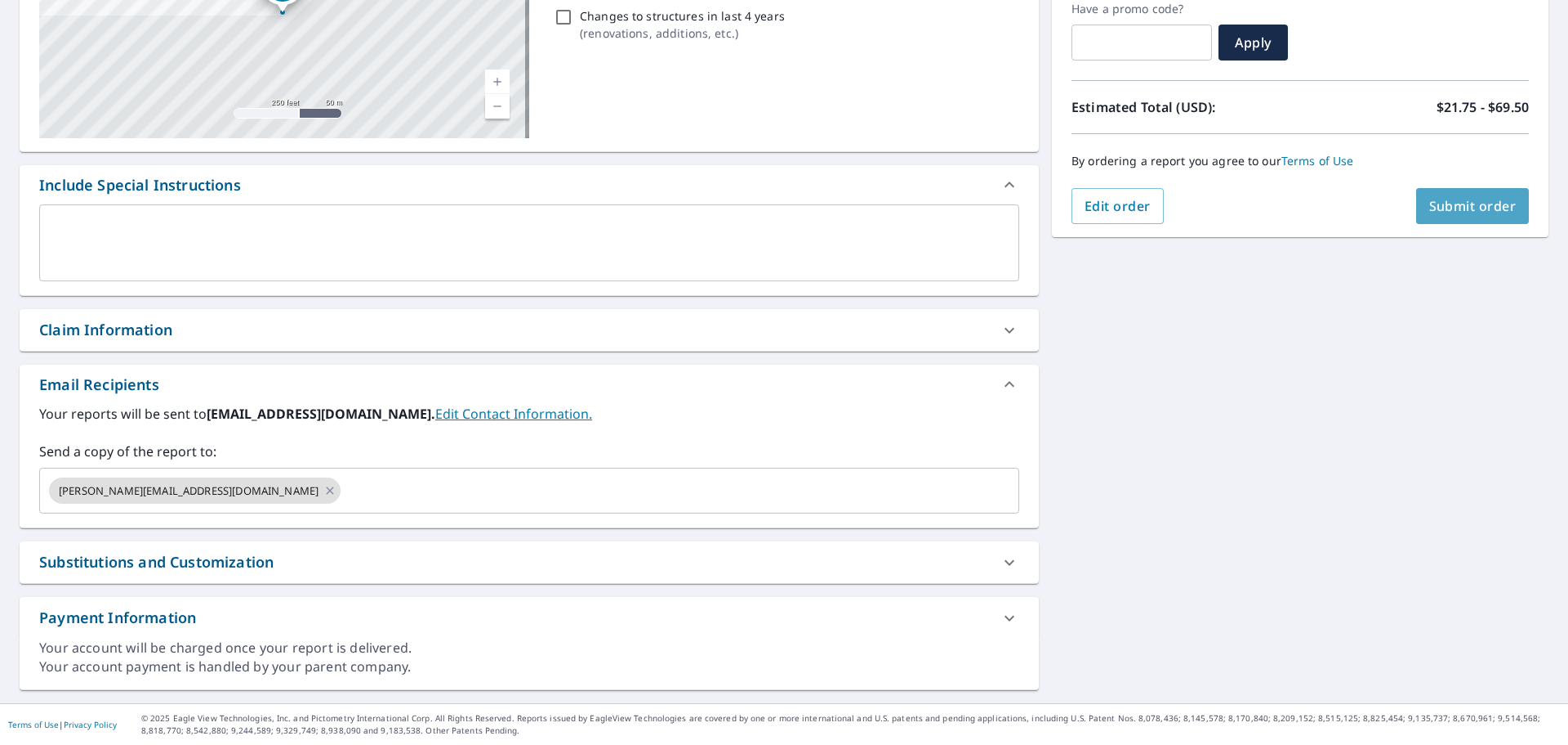
click at [1468, 200] on span "Submit order" at bounding box center [1473, 206] width 88 height 18
checkbox input "true"
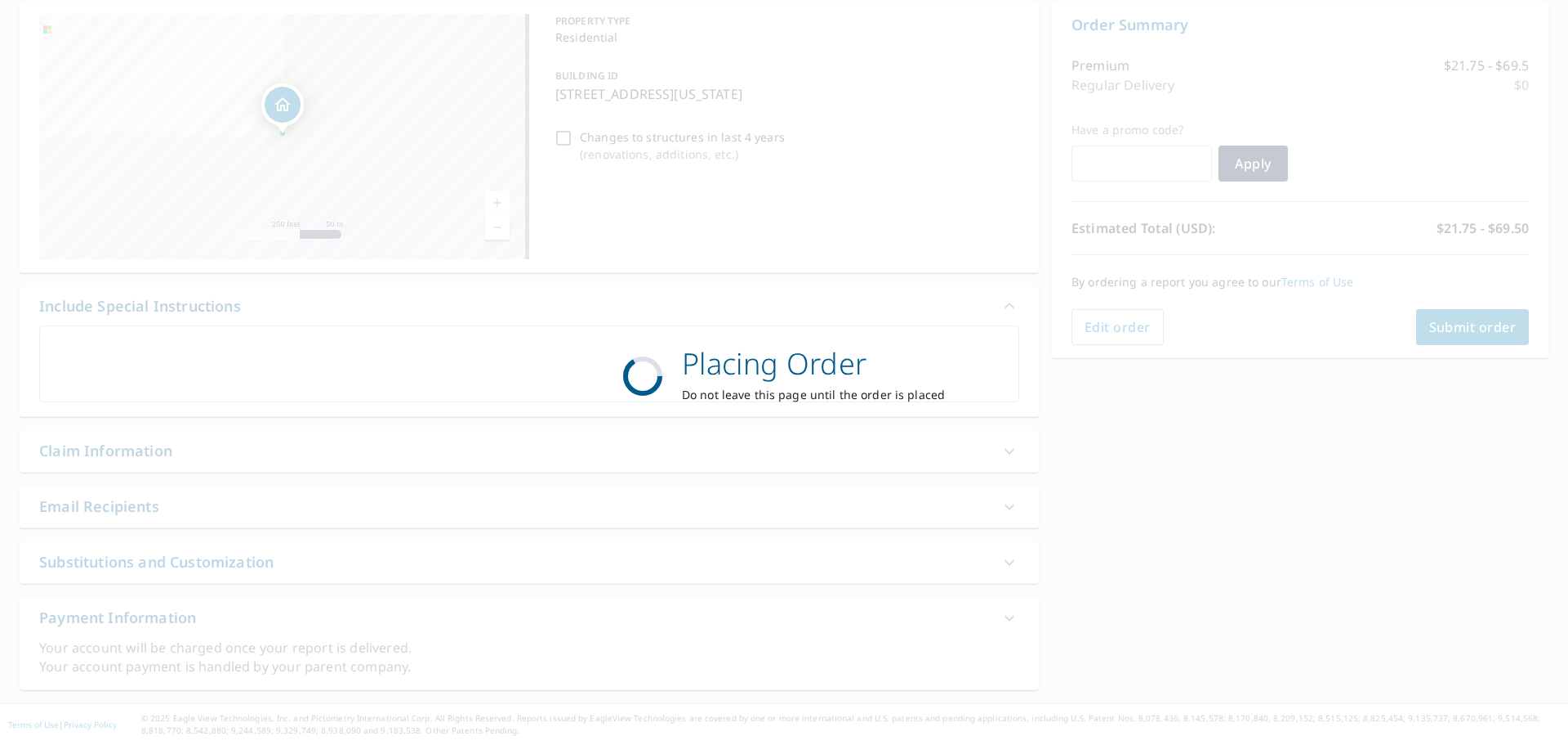
scroll to position [163, 0]
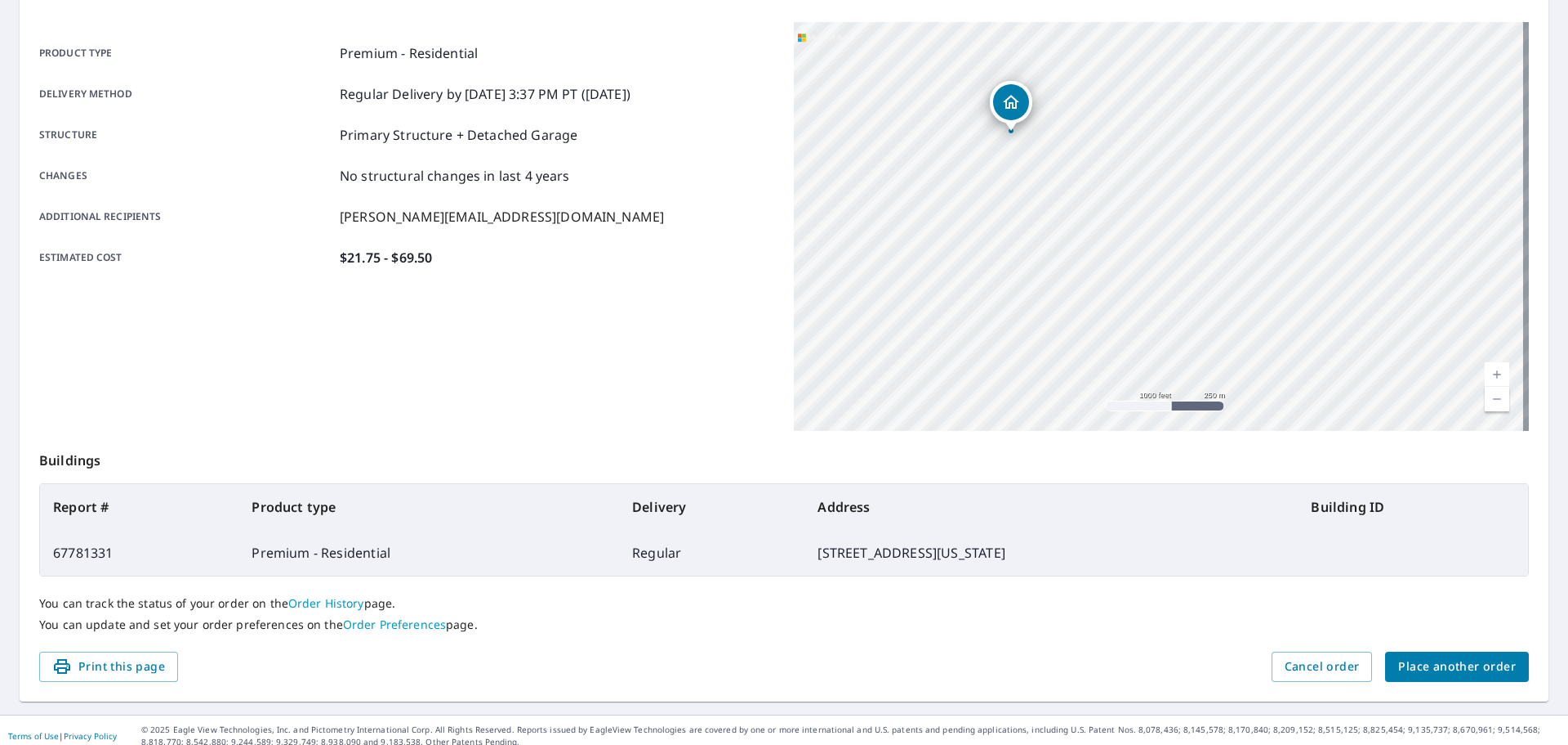
scroll to position [217, 0]
